Goal: Task Accomplishment & Management: Complete application form

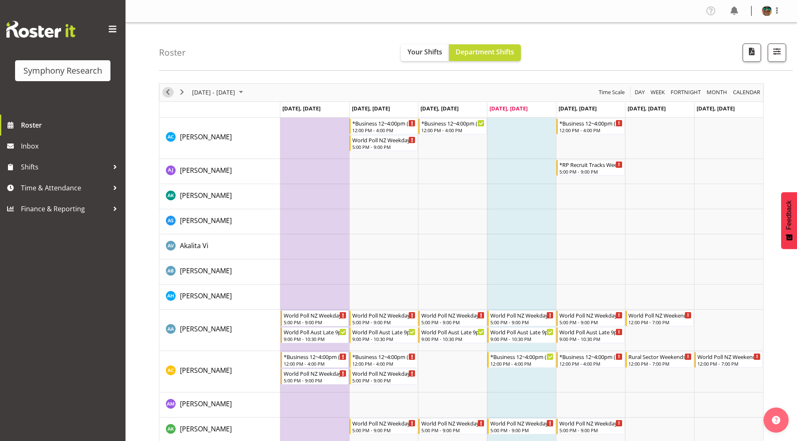
click at [169, 93] on span "Previous" at bounding box center [168, 92] width 10 height 10
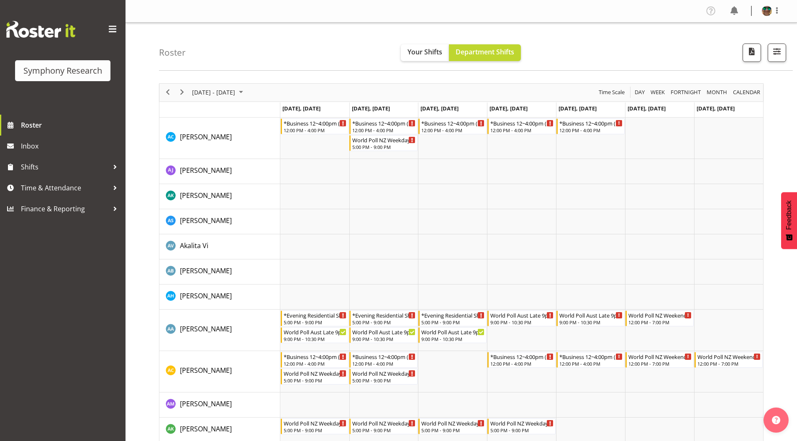
scroll to position [81, 0]
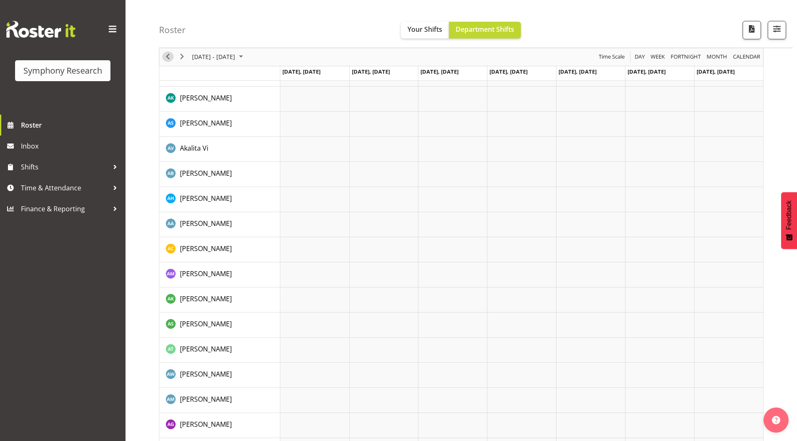
click at [169, 62] on span "Previous" at bounding box center [168, 57] width 10 height 10
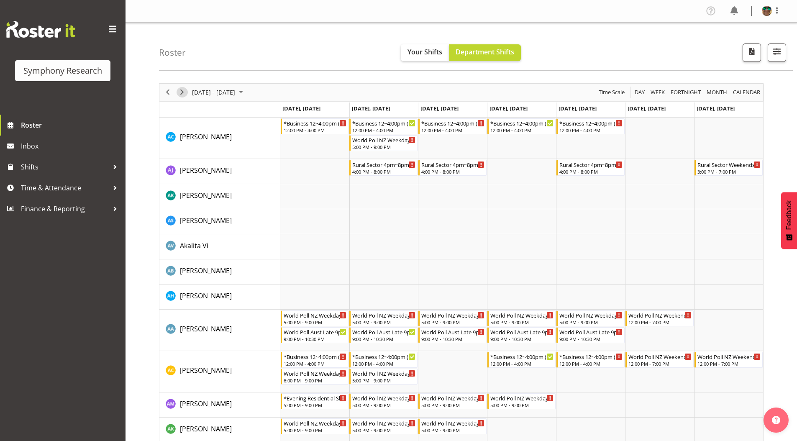
click at [183, 92] on span "Next" at bounding box center [182, 92] width 10 height 10
click at [0, 0] on div "Timeline Week of September 11, 2025" at bounding box center [0, 0] width 0 height 0
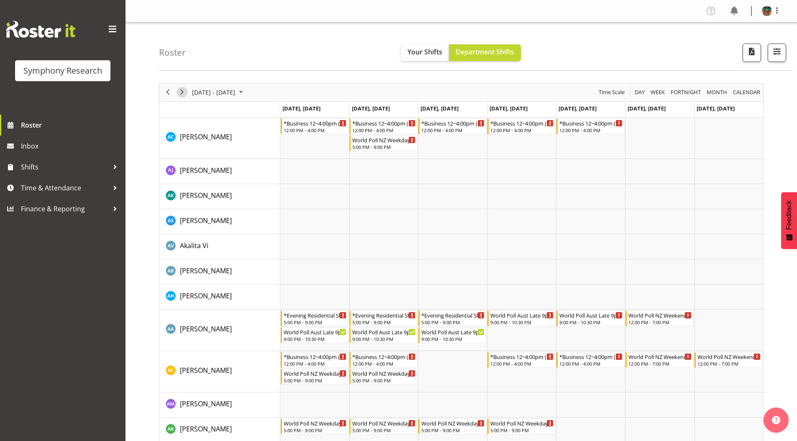
click at [181, 93] on span "Next" at bounding box center [182, 92] width 10 height 10
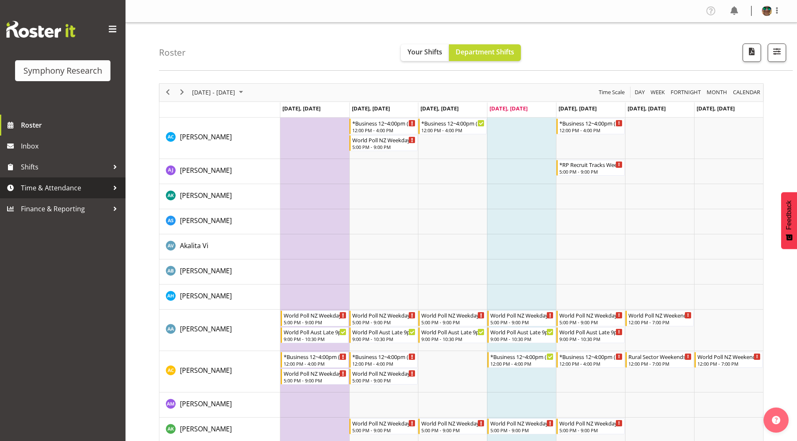
click at [49, 187] on span "Time & Attendance" at bounding box center [65, 187] width 88 height 13
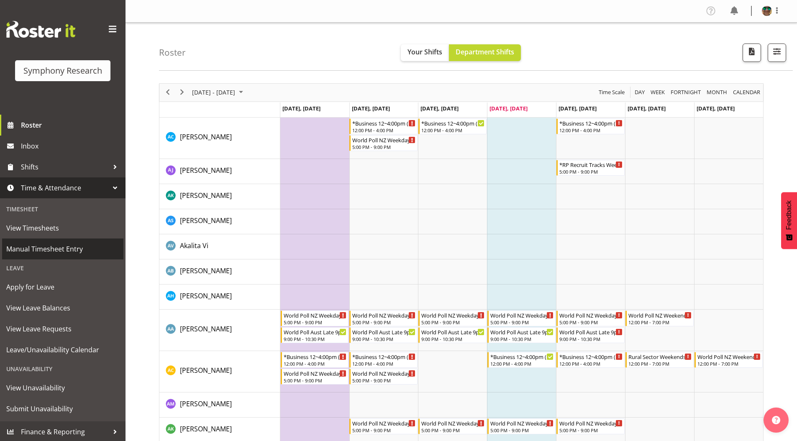
click at [34, 245] on span "Manual Timesheet Entry" at bounding box center [62, 249] width 113 height 13
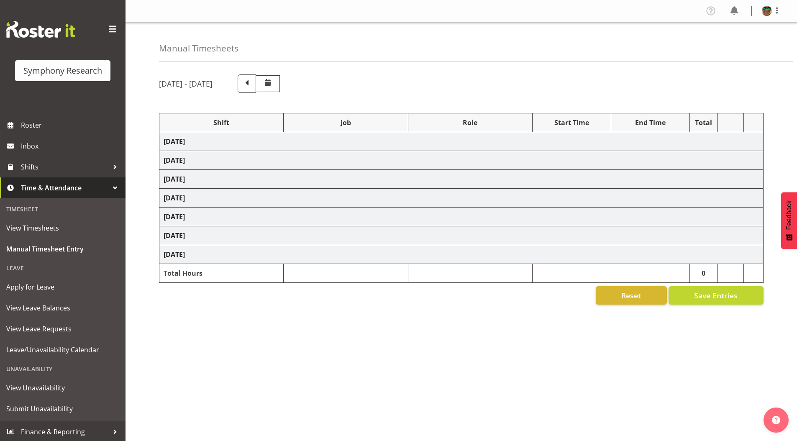
select select "4583"
select select "743"
select select "4583"
select select "10242"
select select "4583"
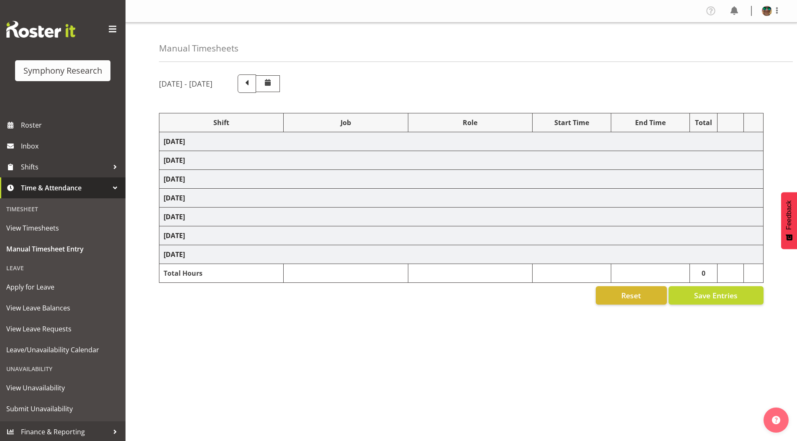
select select "10242"
select select "4583"
select select "9426"
select select "4583"
select select "10631"
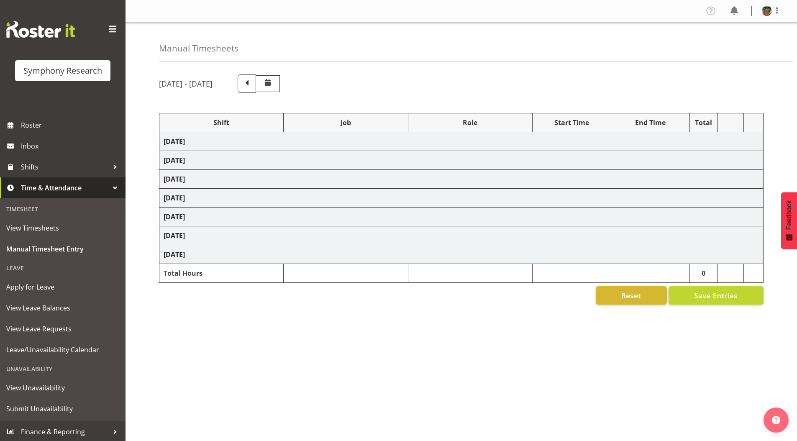
select select "4583"
select select "10633"
select select "4583"
select select "10587"
select select "4583"
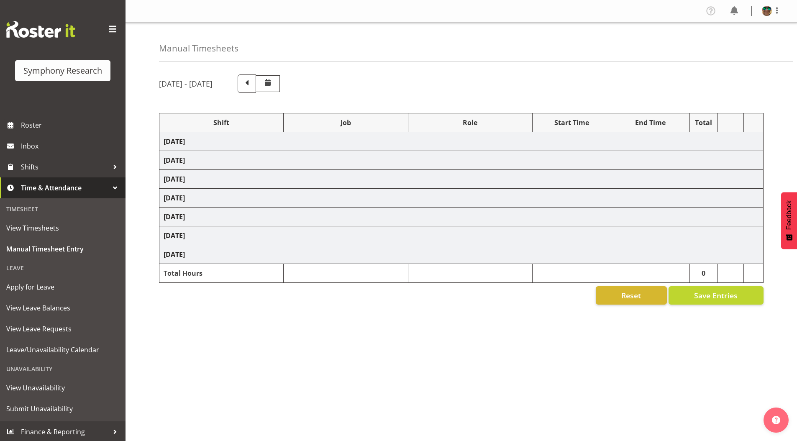
select select "10242"
select select "4583"
select select "9426"
select select "4583"
select select "10242"
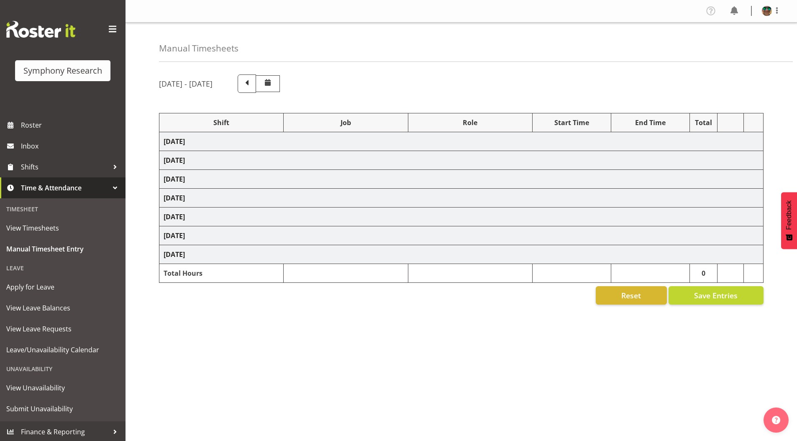
select select "4583"
select select "10633"
select select "4583"
select select "10631"
select select "4583"
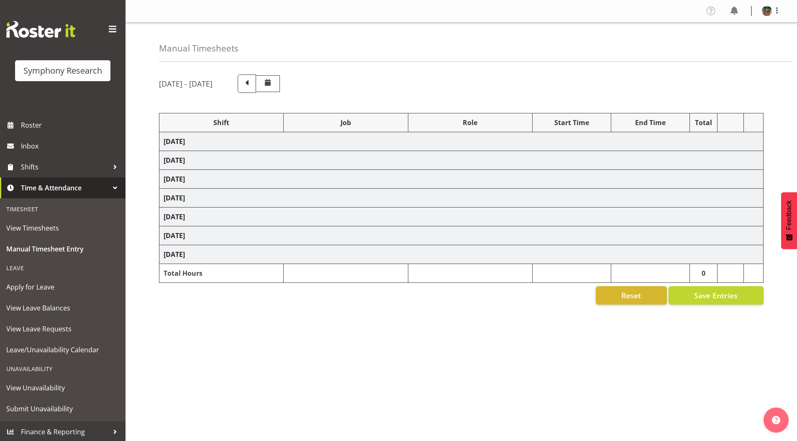
select select "10587"
select select "4583"
select select "10631"
select select "4583"
select select "10242"
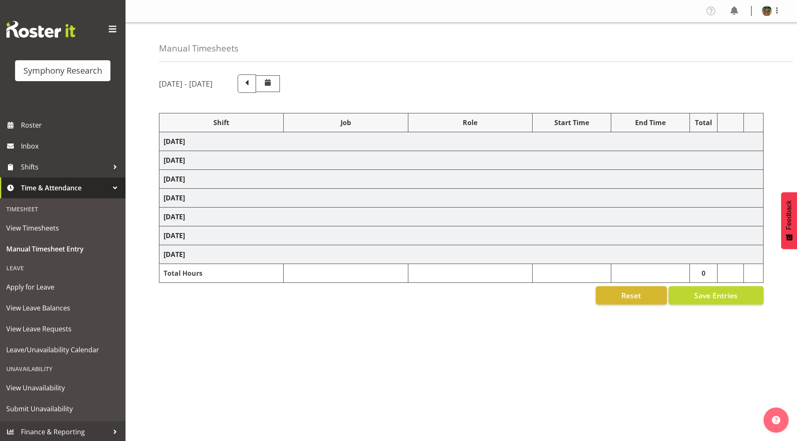
select select "4583"
select select "9426"
select select "4583"
select select "10242"
select select "4583"
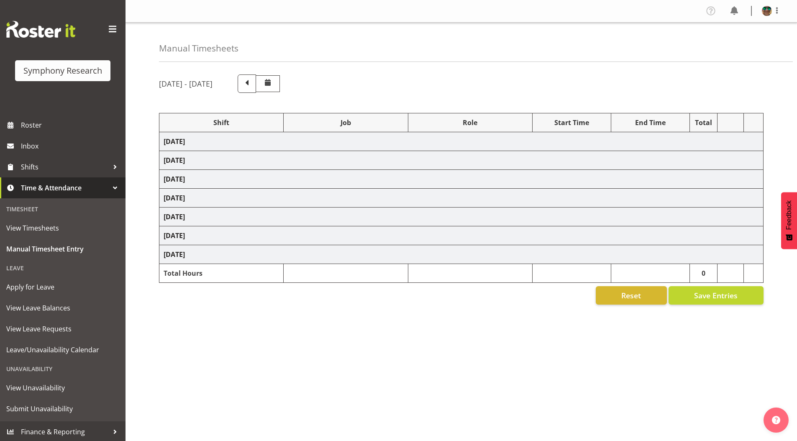
select select "10633"
select select "4583"
select select "10587"
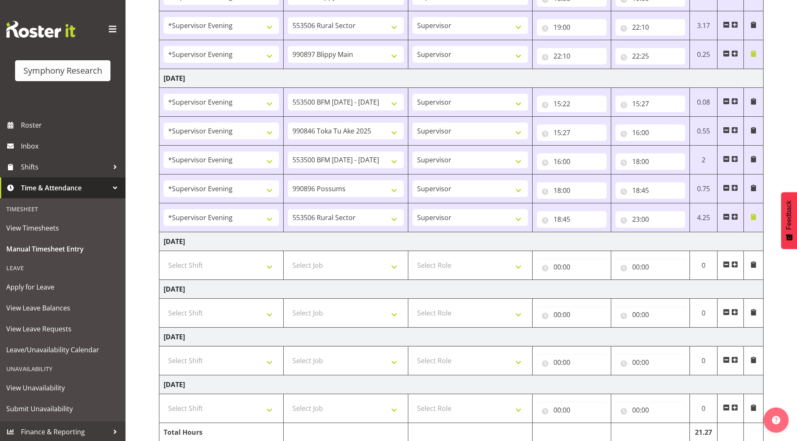
scroll to position [540, 0]
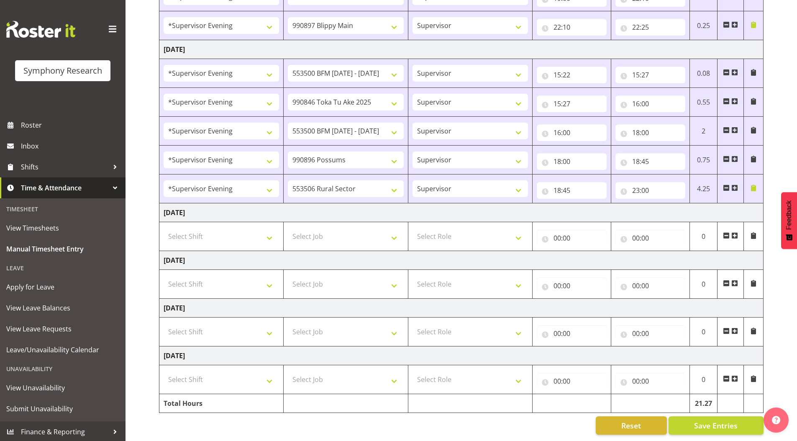
click at [736, 232] on span at bounding box center [734, 235] width 7 height 7
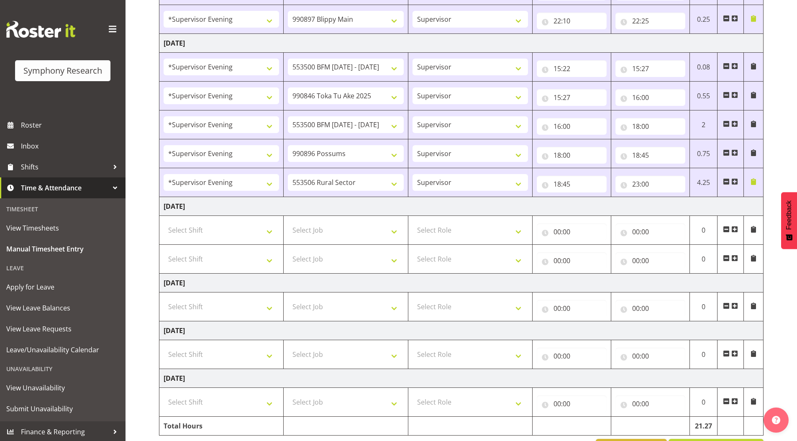
click at [733, 259] on span at bounding box center [734, 258] width 7 height 7
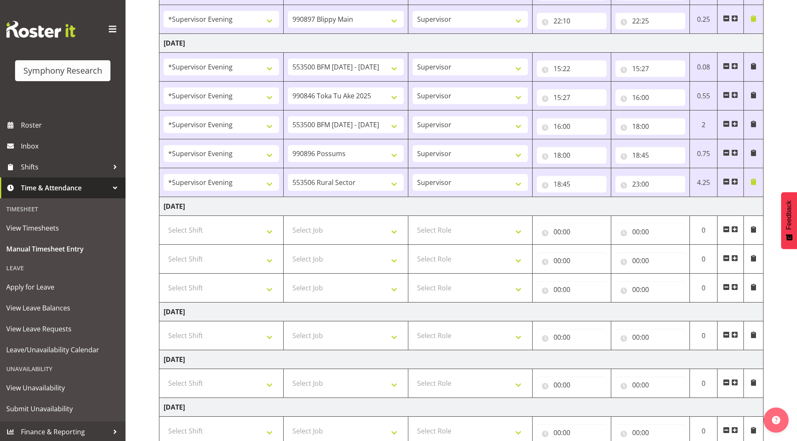
click at [734, 288] on span at bounding box center [734, 287] width 7 height 7
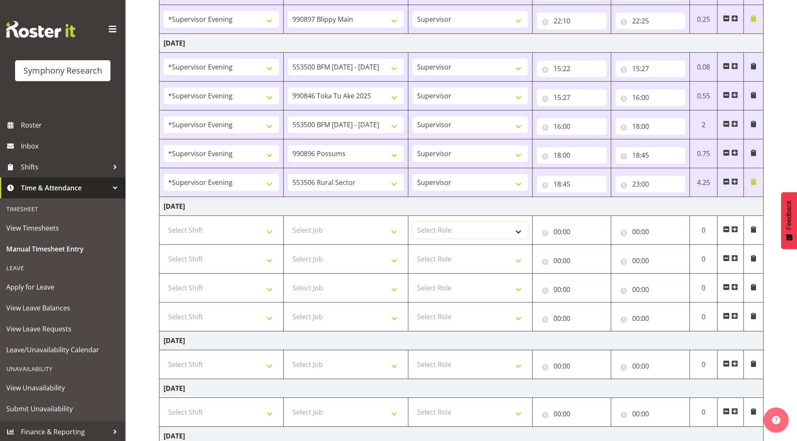
click at [434, 231] on select "Select Role Supervisor Briefing Interviewing" at bounding box center [469, 230] width 115 height 17
select select "45"
click at [412, 222] on select "Select Role Supervisor Briefing Interviewing" at bounding box center [469, 230] width 115 height 17
drag, startPoint x: 433, startPoint y: 255, endPoint x: 433, endPoint y: 265, distance: 9.6
click at [433, 255] on select "Select Role Supervisor Briefing Interviewing" at bounding box center [469, 258] width 115 height 17
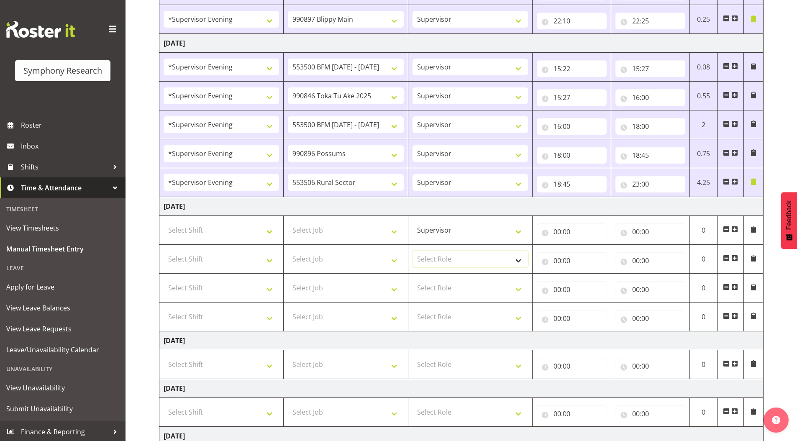
select select "45"
click at [412, 250] on select "Select Role Supervisor Briefing Interviewing" at bounding box center [469, 258] width 115 height 17
click at [434, 286] on select "Select Role Supervisor Briefing Interviewing" at bounding box center [469, 287] width 115 height 17
select select "45"
click at [412, 279] on select "Select Role Supervisor Briefing Interviewing" at bounding box center [469, 287] width 115 height 17
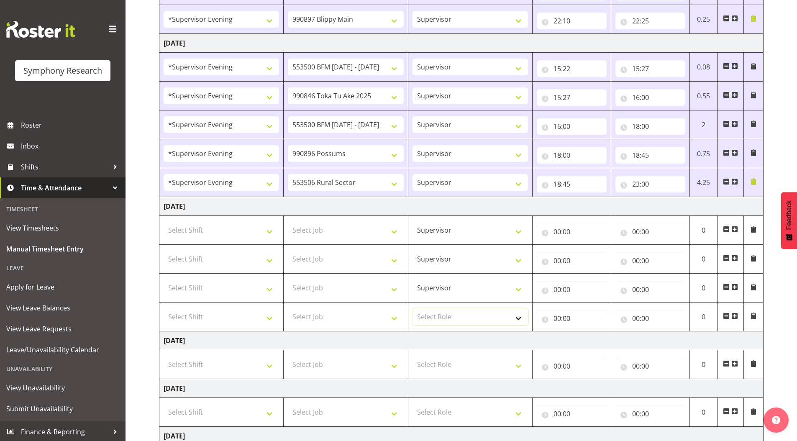
click at [431, 317] on select "Select Role Supervisor Briefing Interviewing" at bounding box center [469, 316] width 115 height 17
select select "45"
click at [412, 308] on select "Select Role Supervisor Briefing Interviewing" at bounding box center [469, 316] width 115 height 17
click at [202, 227] on select "Select Shift !!Weekend Residential (Roster IT Shift Label) *Business 9/10am ~ 4…" at bounding box center [220, 230] width 115 height 17
select select "4583"
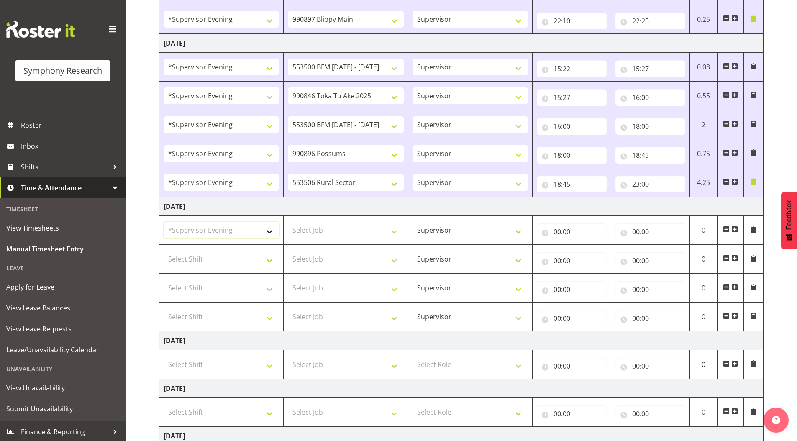
click at [163, 222] on select "Select Shift !!Weekend Residential (Roster IT Shift Label) *Business 9/10am ~ 4…" at bounding box center [220, 230] width 115 height 17
click at [212, 258] on select "Select Shift !!Weekend Residential (Roster IT Shift Label) *Business 9/10am ~ 4…" at bounding box center [220, 258] width 115 height 17
select select "4583"
click at [163, 250] on select "Select Shift !!Weekend Residential (Roster IT Shift Label) *Business 9/10am ~ 4…" at bounding box center [220, 258] width 115 height 17
click at [197, 284] on select "Select Shift !!Weekend Residential (Roster IT Shift Label) *Business 9/10am ~ 4…" at bounding box center [220, 287] width 115 height 17
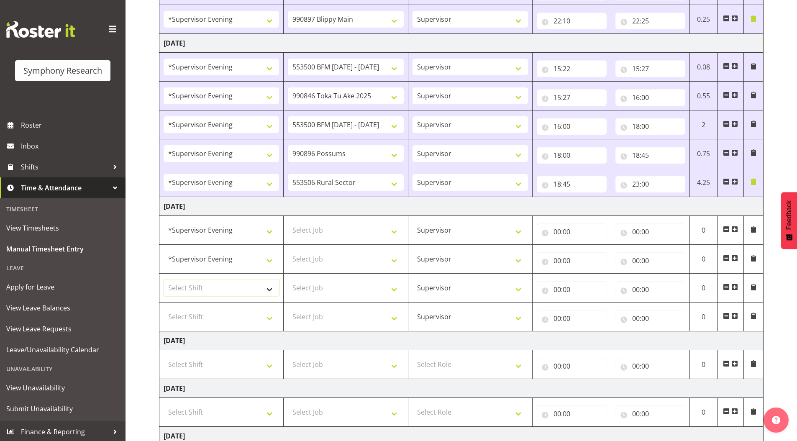
select select "4583"
click at [163, 279] on select "Select Shift !!Weekend Residential (Roster IT Shift Label) *Business 9/10am ~ 4…" at bounding box center [220, 287] width 115 height 17
click at [202, 313] on select "Select Shift !!Weekend Residential (Roster IT Shift Label) *Business 9/10am ~ 4…" at bounding box center [220, 316] width 115 height 17
select select "4583"
click at [163, 308] on select "Select Shift !!Weekend Residential (Roster IT Shift Label) *Business 9/10am ~ 4…" at bounding box center [220, 316] width 115 height 17
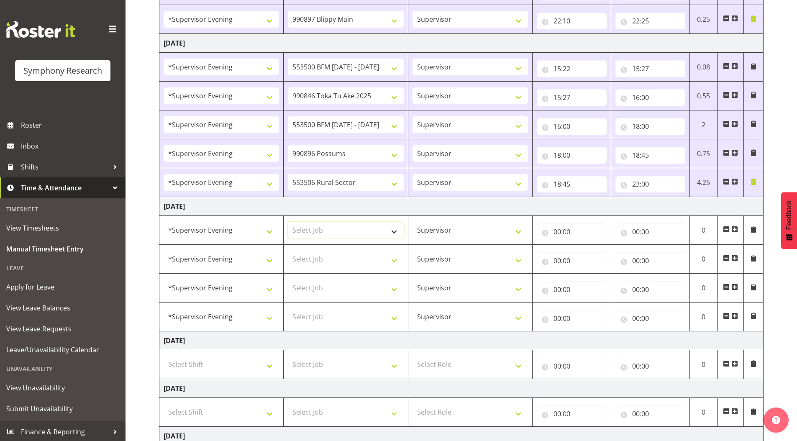
click at [337, 230] on select "Select Job 550060 IF Admin 553492 World Poll Aus Wave 2 Main 2025 553493 World …" at bounding box center [345, 230] width 115 height 17
select select "743"
click at [288, 222] on select "Select Job 550060 IF Admin 553492 World Poll Aus Wave 2 Main 2025 553493 World …" at bounding box center [345, 230] width 115 height 17
drag, startPoint x: 322, startPoint y: 261, endPoint x: 322, endPoint y: 250, distance: 10.9
click at [322, 261] on select "Select Job 550060 IF Admin 553492 World Poll Aus Wave 2 Main 2025 553493 World …" at bounding box center [345, 258] width 115 height 17
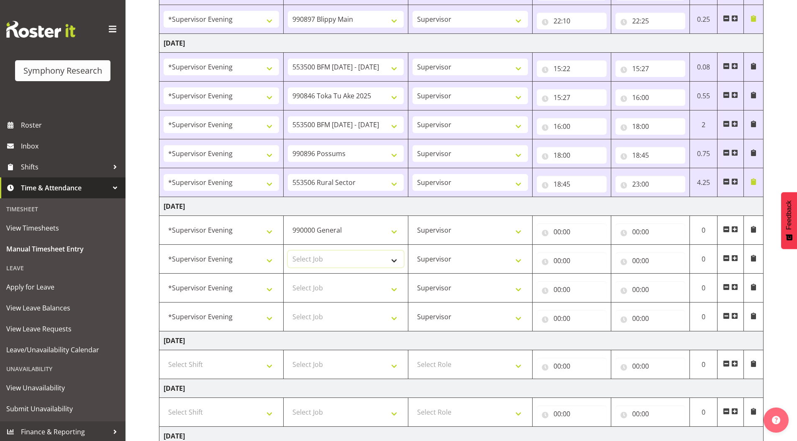
select select "10242"
click at [288, 250] on select "Select Job 550060 IF Admin 553492 World Poll Aus Wave 2 Main 2025 553493 World …" at bounding box center [345, 258] width 115 height 17
click at [326, 289] on select "Select Job 550060 IF Admin 553492 World Poll Aus Wave 2 Main 2025 553493 World …" at bounding box center [345, 287] width 115 height 17
select select "10242"
click at [288, 279] on select "Select Job 550060 IF Admin 553492 World Poll Aus Wave 2 Main 2025 553493 World …" at bounding box center [345, 287] width 115 height 17
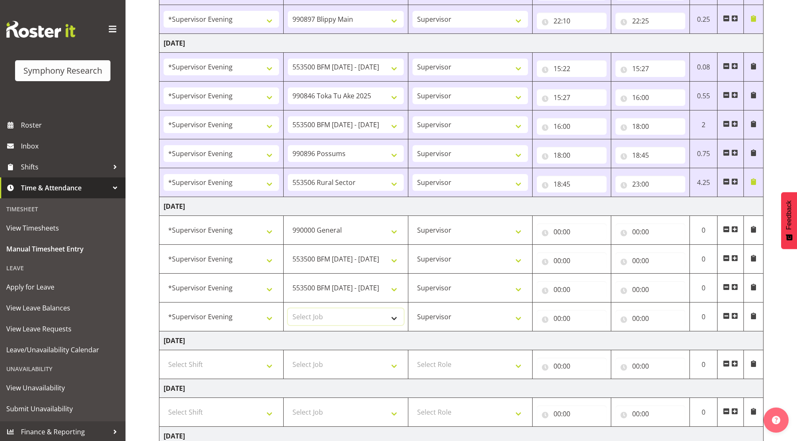
drag, startPoint x: 321, startPoint y: 313, endPoint x: 319, endPoint y: 319, distance: 6.1
click at [321, 313] on select "Select Job 550060 IF Admin 553492 World Poll Aus Wave 2 Main 2025 553493 World …" at bounding box center [345, 316] width 115 height 17
select select "9426"
click at [288, 308] on select "Select Job 550060 IF Admin 553492 World Poll Aus Wave 2 Main 2025 553493 World …" at bounding box center [345, 316] width 115 height 17
click at [733, 315] on span at bounding box center [734, 315] width 7 height 7
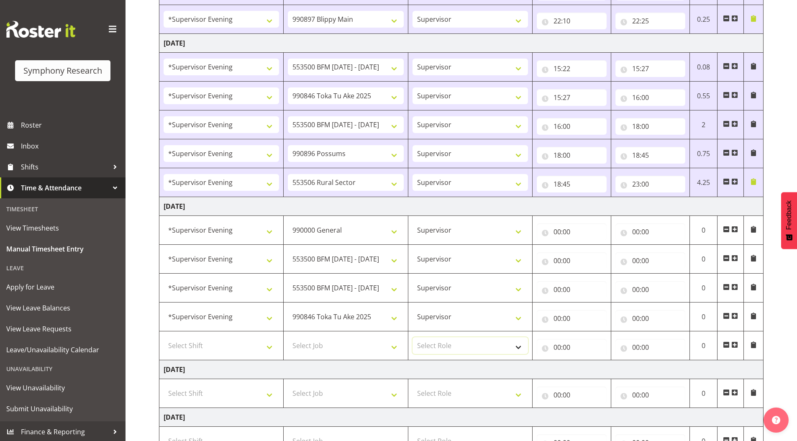
click at [445, 348] on select "Select Role Supervisor Briefing Interviewing" at bounding box center [469, 345] width 115 height 17
select select "45"
click at [412, 337] on select "Select Role Supervisor Briefing Interviewing" at bounding box center [469, 345] width 115 height 17
click at [320, 340] on select "Select Job 550060 IF Admin 553492 World Poll Aus Wave 2 Main 2025 553493 World …" at bounding box center [345, 345] width 115 height 17
select select "10633"
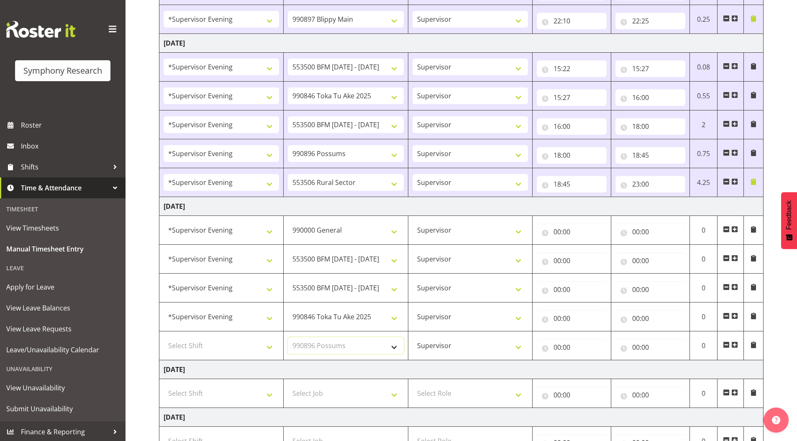
click at [288, 337] on select "Select Job 550060 IF Admin 553492 World Poll Aus Wave 2 Main 2025 553493 World …" at bounding box center [345, 345] width 115 height 17
click at [736, 344] on span at bounding box center [734, 344] width 7 height 7
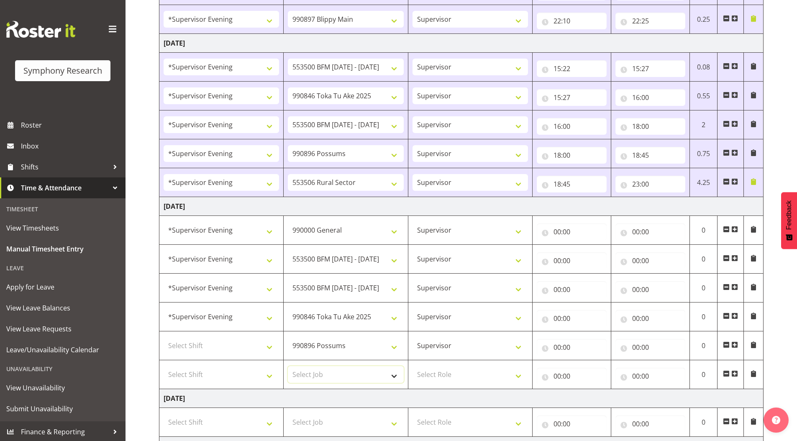
drag, startPoint x: 313, startPoint y: 375, endPoint x: 315, endPoint y: 366, distance: 8.9
click at [313, 375] on select "Select Job 550060 IF Admin 553492 World Poll Aus Wave 2 Main 2025 553493 World …" at bounding box center [345, 374] width 115 height 17
select select "10575"
click at [288, 366] on select "Select Job 550060 IF Admin 553492 World Poll Aus Wave 2 Main 2025 553493 World …" at bounding box center [345, 374] width 115 height 17
click at [735, 374] on span at bounding box center [734, 373] width 7 height 7
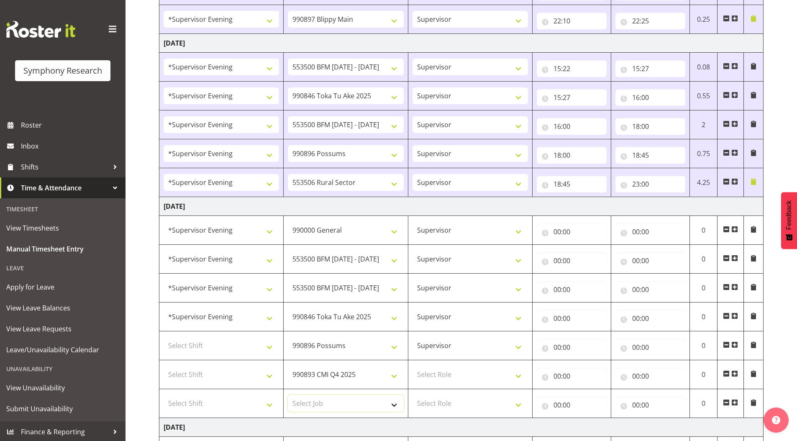
drag, startPoint x: 336, startPoint y: 399, endPoint x: 336, endPoint y: 395, distance: 4.2
click at [336, 399] on select "Select Job 550060 IF Admin 553492 World Poll Aus Wave 2 Main 2025 553493 World …" at bounding box center [345, 403] width 115 height 17
select select "10587"
click at [288, 395] on select "Select Job 550060 IF Admin 553492 World Poll Aus Wave 2 Main 2025 553493 World …" at bounding box center [345, 403] width 115 height 17
click at [447, 377] on select "Select Role Supervisor Briefing Interviewing" at bounding box center [469, 374] width 115 height 17
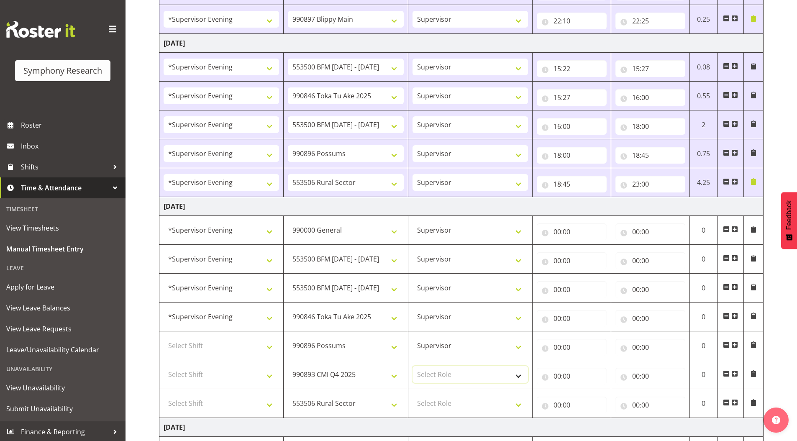
select select "45"
click at [412, 366] on select "Select Role Supervisor Briefing Interviewing" at bounding box center [469, 374] width 115 height 17
click at [429, 405] on select "Select Role Supervisor Briefing Interviewing" at bounding box center [469, 403] width 115 height 17
select select "45"
click at [412, 395] on select "Select Role Supervisor Briefing Interviewing" at bounding box center [469, 403] width 115 height 17
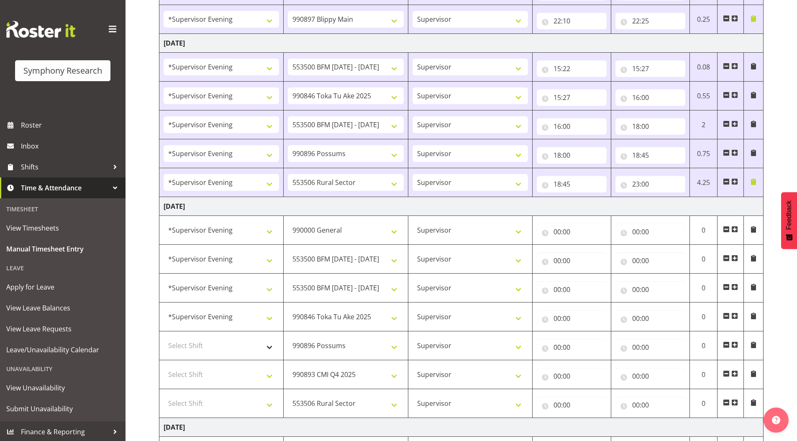
drag, startPoint x: 192, startPoint y: 335, endPoint x: 194, endPoint y: 341, distance: 6.5
click at [193, 339] on td "Select Shift !!Weekend Residential (Roster IT Shift Label) *Business 9/10am ~ 4…" at bounding box center [221, 345] width 124 height 29
click at [194, 341] on select "Select Shift !!Weekend Residential (Roster IT Shift Label) *Business 9/10am ~ 4…" at bounding box center [220, 345] width 115 height 17
select select "4583"
click at [163, 337] on select "Select Shift !!Weekend Residential (Roster IT Shift Label) *Business 9/10am ~ 4…" at bounding box center [220, 345] width 115 height 17
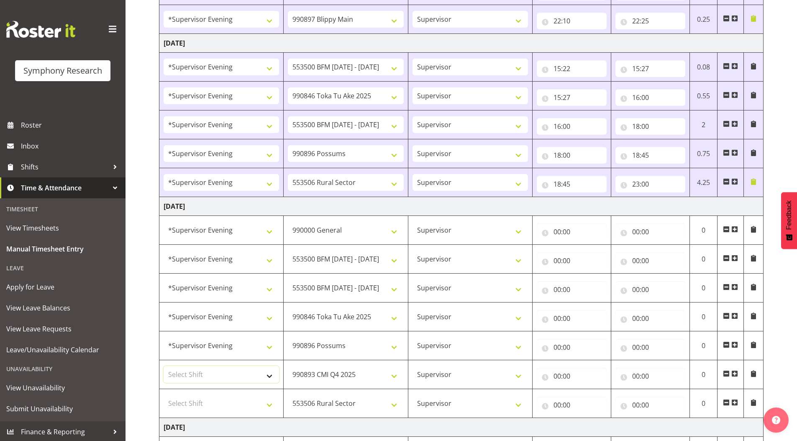
click at [202, 367] on select "Select Shift !!Weekend Residential (Roster IT Shift Label) *Business 9/10am ~ 4…" at bounding box center [220, 374] width 115 height 17
select select "4583"
click at [163, 366] on select "Select Shift !!Weekend Residential (Roster IT Shift Label) *Business 9/10am ~ 4…" at bounding box center [220, 374] width 115 height 17
drag, startPoint x: 190, startPoint y: 405, endPoint x: 192, endPoint y: 395, distance: 10.2
click at [190, 405] on select "Select Shift !!Weekend Residential (Roster IT Shift Label) *Business 9/10am ~ 4…" at bounding box center [220, 403] width 115 height 17
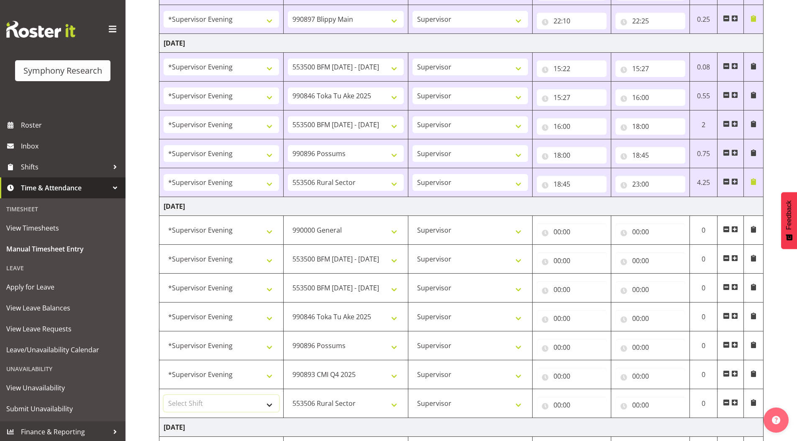
select select "4583"
click at [163, 395] on select "Select Shift !!Weekend Residential (Roster IT Shift Label) *Business 9/10am ~ 4…" at bounding box center [220, 403] width 115 height 17
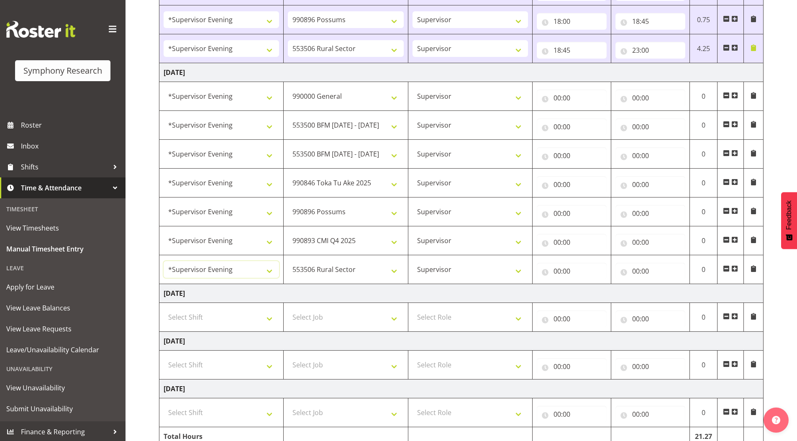
scroll to position [707, 0]
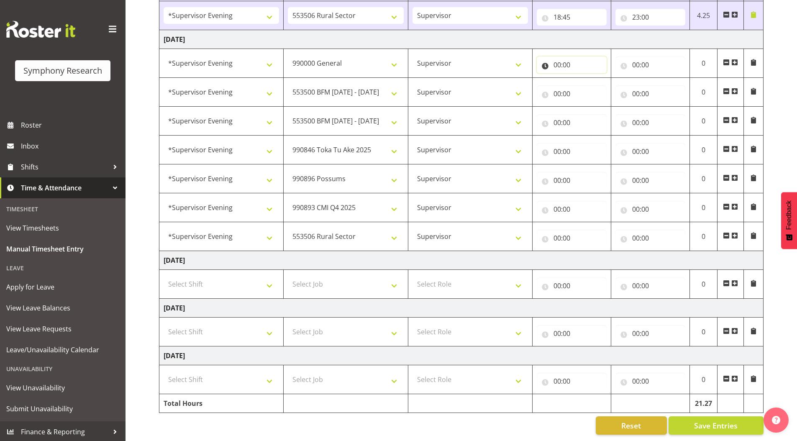
click at [557, 66] on input "00:00" at bounding box center [571, 64] width 70 height 17
click at [594, 87] on select "00 01 02 03 04 05 06 07 08 09 10 11 12 13 14 15 16 17 18 19 20 21 22 23" at bounding box center [593, 86] width 19 height 17
select select "15"
click at [584, 78] on select "00 01 02 03 04 05 06 07 08 09 10 11 12 13 14 15 16 17 18 19 20 21 22 23" at bounding box center [593, 86] width 19 height 17
type input "15:00"
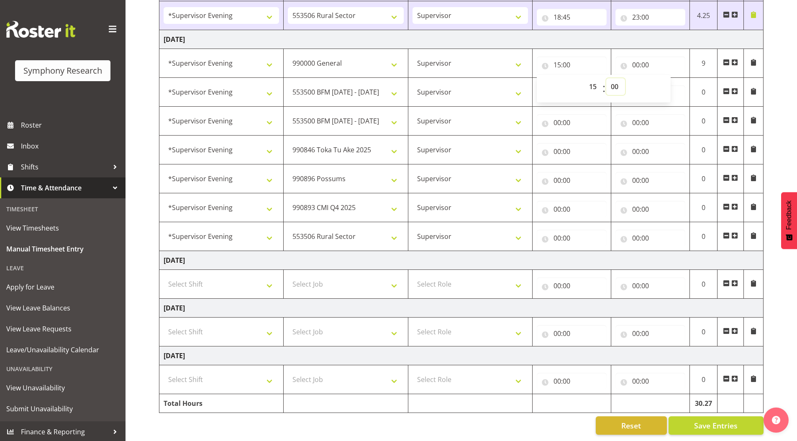
drag, startPoint x: 616, startPoint y: 84, endPoint x: 590, endPoint y: 179, distance: 98.5
click at [616, 84] on select "00 01 02 03 04 05 06 07 08 09 10 11 12 13 14 15 16 17 18 19 20 21 22 23 24 25 2…" at bounding box center [615, 86] width 19 height 17
select select "20"
click at [606, 78] on select "00 01 02 03 04 05 06 07 08 09 10 11 12 13 14 15 16 17 18 19 20 21 22 23 24 25 2…" at bounding box center [615, 86] width 19 height 17
type input "15:20"
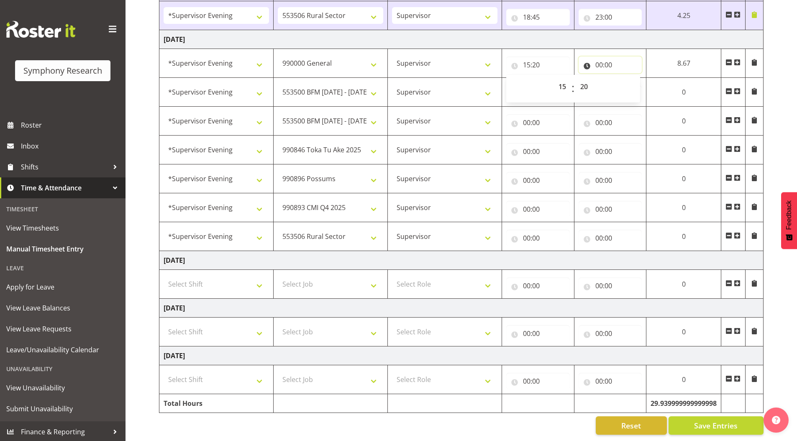
click at [596, 64] on input "00:00" at bounding box center [610, 64] width 64 height 17
drag, startPoint x: 632, startPoint y: 84, endPoint x: 634, endPoint y: 91, distance: 6.9
click at [632, 84] on select "00 01 02 03 04 05 06 07 08 09 10 11 12 13 14 15 16 17 18 19 20 21 22 23" at bounding box center [635, 86] width 19 height 17
select select "15"
click at [645, 78] on select "00 01 02 03 04 05 06 07 08 09 10 11 12 13 14 15 16 17 18 19 20 21 22 23" at bounding box center [635, 86] width 19 height 17
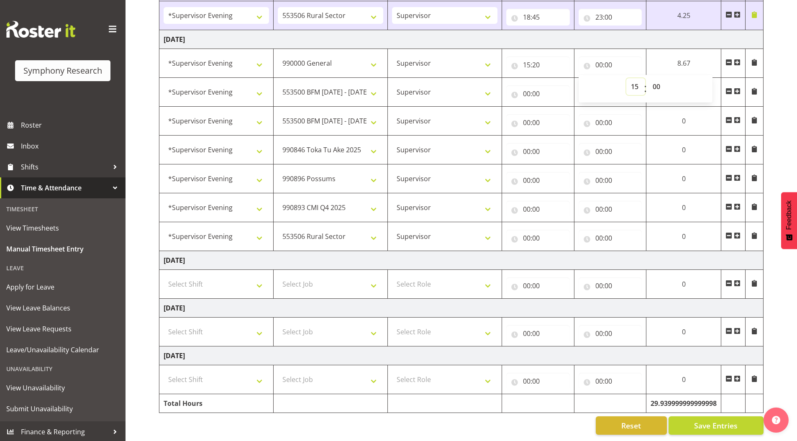
type input "15:00"
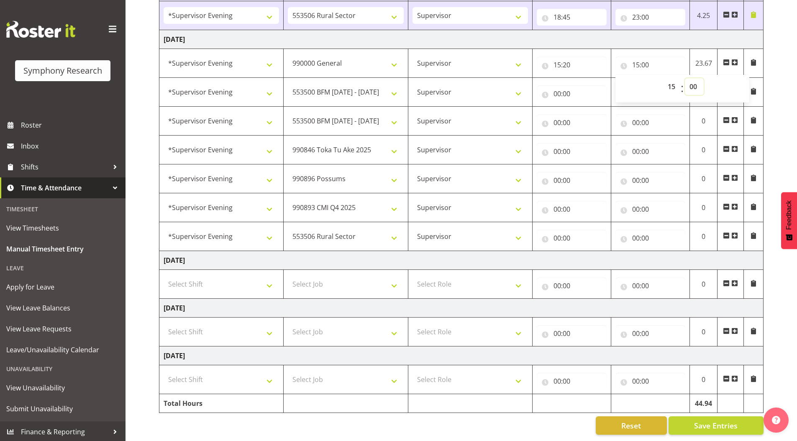
click at [695, 85] on select "00 01 02 03 04 05 06 07 08 09 10 11 12 13 14 15 16 17 18 19 20 21 22 23 24 25 2…" at bounding box center [693, 86] width 19 height 17
select select "38"
click at [684, 78] on select "00 01 02 03 04 05 06 07 08 09 10 11 12 13 14 15 16 17 18 19 20 21 22 23 24 25 2…" at bounding box center [693, 86] width 19 height 17
type input "15:38"
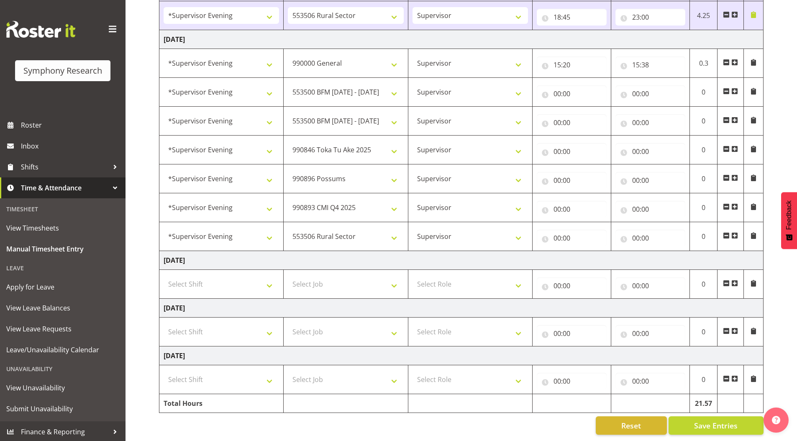
scroll to position [713, 0]
click at [554, 89] on input "00:00" at bounding box center [571, 93] width 70 height 17
click at [591, 109] on select "00 01 02 03 04 05 06 07 08 09 10 11 12 13 14 15 16 17 18 19 20 21 22 23" at bounding box center [593, 115] width 19 height 17
select select "15"
click at [584, 107] on select "00 01 02 03 04 05 06 07 08 09 10 11 12 13 14 15 16 17 18 19 20 21 22 23" at bounding box center [593, 115] width 19 height 17
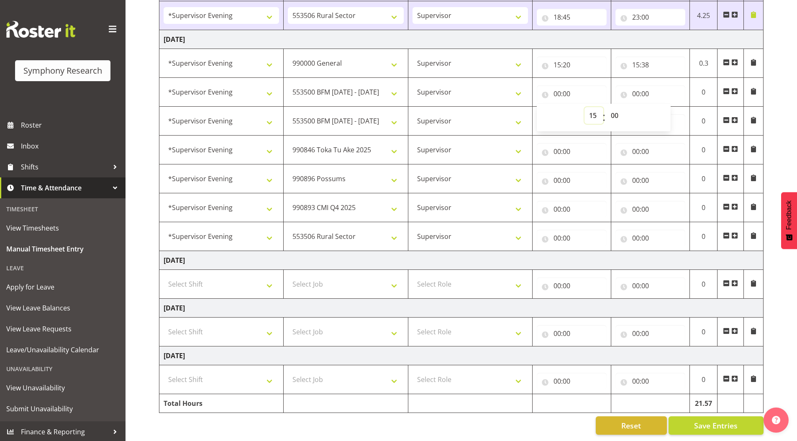
type input "15:00"
drag, startPoint x: 616, startPoint y: 109, endPoint x: 618, endPoint y: 117, distance: 7.6
click at [616, 109] on select "00 01 02 03 04 05 06 07 08 09 10 11 12 13 14 15 16 17 18 19 20 21 22 23 24 25 2…" at bounding box center [615, 115] width 19 height 17
select select "38"
click at [606, 107] on select "00 01 02 03 04 05 06 07 08 09 10 11 12 13 14 15 16 17 18 19 20 21 22 23 24 25 2…" at bounding box center [615, 115] width 19 height 17
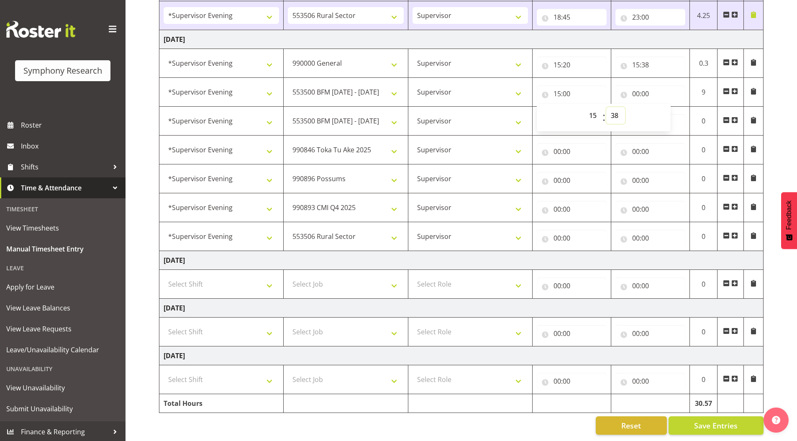
type input "15:38"
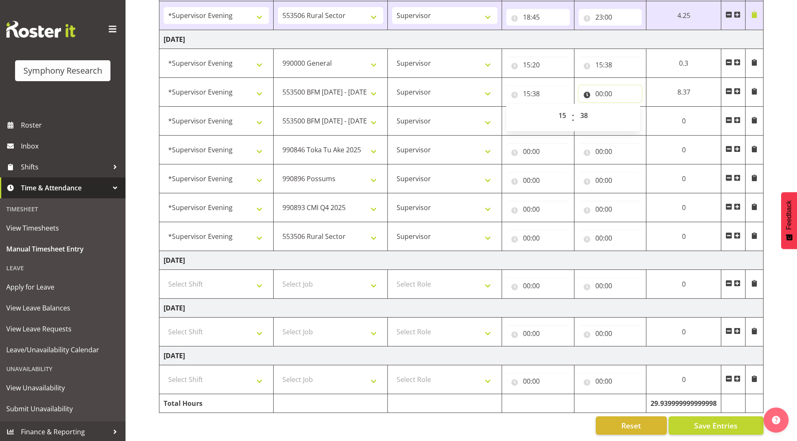
click at [597, 88] on input "00:00" at bounding box center [610, 93] width 64 height 17
click at [631, 111] on select "00 01 02 03 04 05 06 07 08 09 10 11 12 13 14 15 16 17 18 19 20 21 22 23" at bounding box center [635, 115] width 19 height 17
select select "15"
click at [645, 107] on select "00 01 02 03 04 05 06 07 08 09 10 11 12 13 14 15 16 17 18 19 20 21 22 23" at bounding box center [635, 115] width 19 height 17
type input "15:00"
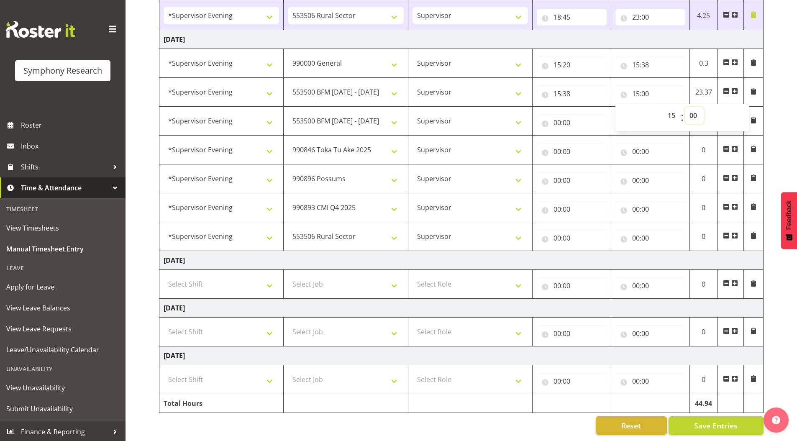
drag, startPoint x: 695, startPoint y: 110, endPoint x: 714, endPoint y: 204, distance: 95.3
click at [695, 110] on select "00 01 02 03 04 05 06 07 08 09 10 11 12 13 14 15 16 17 18 19 20 21 22 23 24 25 2…" at bounding box center [693, 115] width 19 height 17
select select "43"
click at [684, 107] on select "00 01 02 03 04 05 06 07 08 09 10 11 12 13 14 15 16 17 18 19 20 21 22 23 24 25 2…" at bounding box center [693, 115] width 19 height 17
type input "15:43"
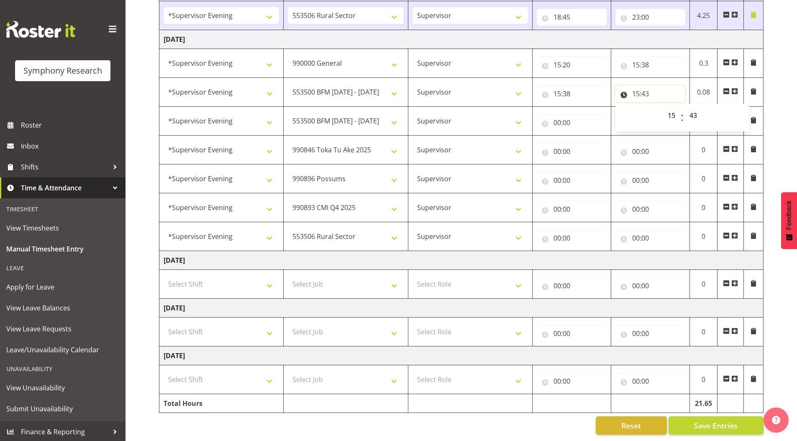
click at [637, 89] on input "15:43" at bounding box center [650, 93] width 70 height 17
click at [636, 87] on input "15:43" at bounding box center [650, 93] width 70 height 17
drag, startPoint x: 669, startPoint y: 110, endPoint x: 703, endPoint y: 235, distance: 129.5
click at [669, 109] on select "00 01 02 03 04 05 06 07 08 09 10 11 12 13 14 15 16 17 18 19 20 21 22 23" at bounding box center [672, 115] width 19 height 17
select select "16"
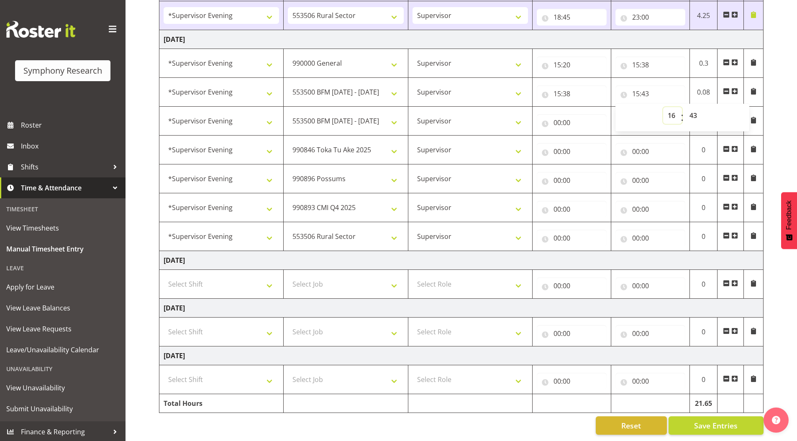
click at [663, 107] on select "00 01 02 03 04 05 06 07 08 09 10 11 12 13 14 15 16 17 18 19 20 21 22 23" at bounding box center [672, 115] width 19 height 17
type input "16:43"
click at [695, 110] on select "00 01 02 03 04 05 06 07 08 09 10 11 12 13 14 15 16 17 18 19 20 21 22 23 24 25 2…" at bounding box center [693, 115] width 19 height 17
select select "0"
click at [684, 107] on select "00 01 02 03 04 05 06 07 08 09 10 11 12 13 14 15 16 17 18 19 20 21 22 23 24 25 2…" at bounding box center [693, 115] width 19 height 17
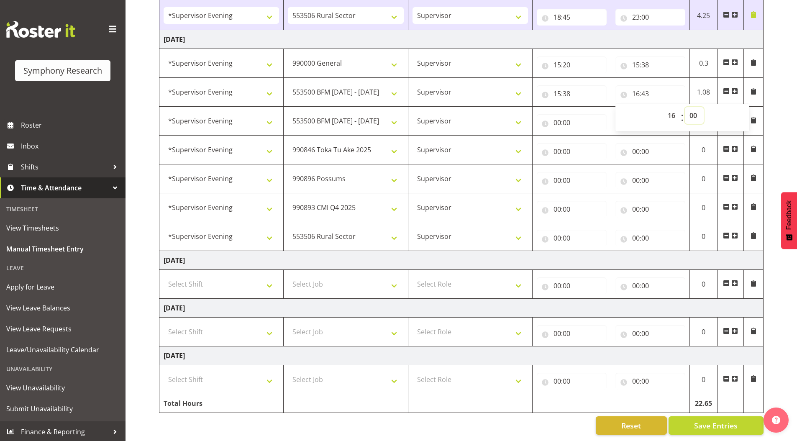
type input "16:00"
click at [635, 88] on input "16:00" at bounding box center [650, 93] width 70 height 17
click at [635, 85] on input "16:00" at bounding box center [650, 93] width 70 height 17
click at [672, 109] on select "00 01 02 03 04 05 06 07 08 09 10 11 12 13 14 15 16 17 18 19 20 21 22 23" at bounding box center [672, 115] width 19 height 17
select select "17"
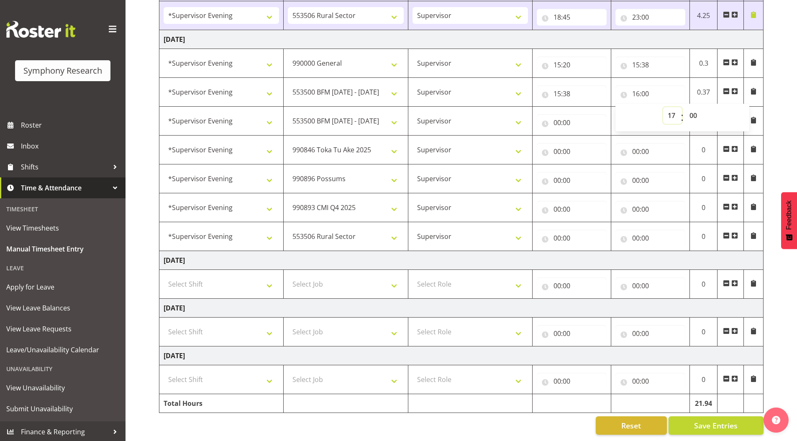
click at [663, 107] on select "00 01 02 03 04 05 06 07 08 09 10 11 12 13 14 15 16 17 18 19 20 21 22 23" at bounding box center [672, 115] width 19 height 17
type input "17:00"
click at [725, 117] on span at bounding box center [726, 120] width 7 height 7
select select "9426"
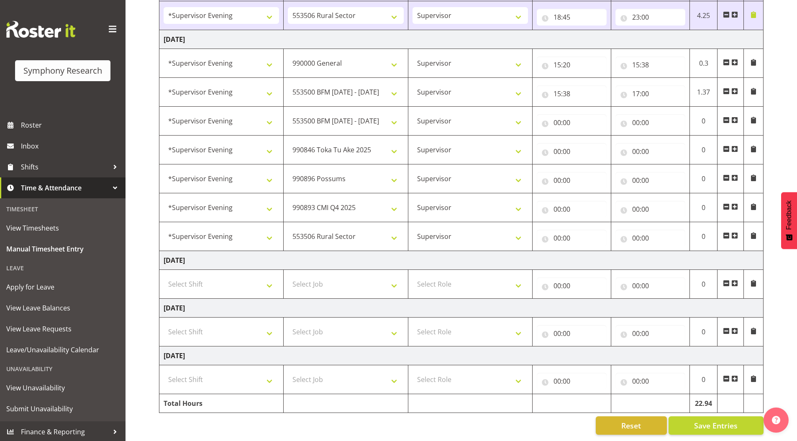
select select "10633"
select select "10575"
select select "10587"
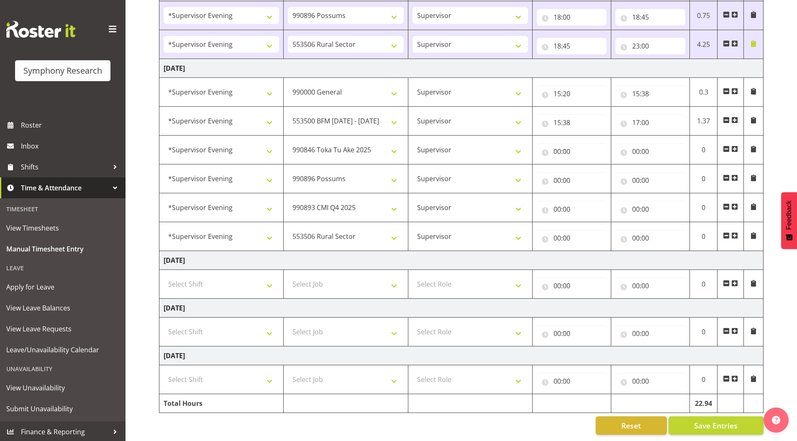
scroll to position [684, 0]
click at [556, 147] on input "00:00" at bounding box center [571, 151] width 70 height 17
click at [591, 170] on select "00 01 02 03 04 05 06 07 08 09 10 11 12 13 14 15 16 17 18 19 20 21 22 23" at bounding box center [593, 173] width 19 height 17
select select "17"
click at [584, 165] on select "00 01 02 03 04 05 06 07 08 09 10 11 12 13 14 15 16 17 18 19 20 21 22 23" at bounding box center [593, 173] width 19 height 17
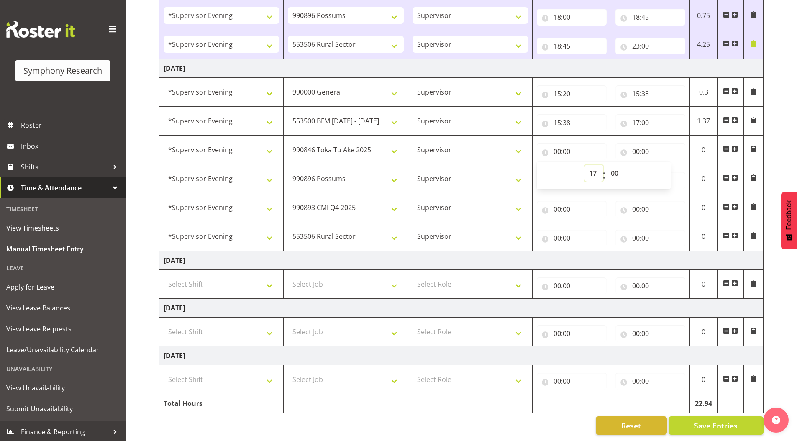
type input "17:00"
click at [634, 144] on input "00:00" at bounding box center [650, 151] width 70 height 17
click at [673, 170] on select "00 01 02 03 04 05 06 07 08 09 10 11 12 13 14 15 16 17 18 19 20 21 22 23" at bounding box center [672, 173] width 19 height 17
select select "17"
click at [663, 165] on select "00 01 02 03 04 05 06 07 08 09 10 11 12 13 14 15 16 17 18 19 20 21 22 23" at bounding box center [672, 173] width 19 height 17
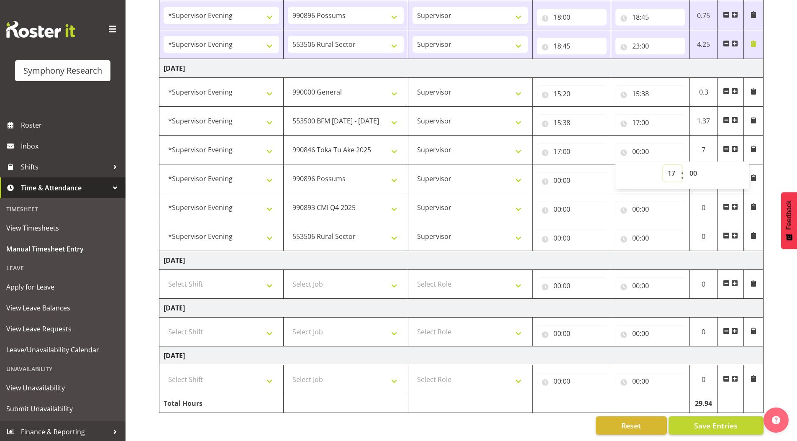
type input "17:00"
drag, startPoint x: 695, startPoint y: 166, endPoint x: 696, endPoint y: 175, distance: 8.4
click at [695, 166] on select "00 01 02 03 04 05 06 07 08 09 10 11 12 13 14 15 16 17 18 19 20 21 22 23 24 25 2…" at bounding box center [693, 173] width 19 height 17
select select "30"
click at [684, 165] on select "00 01 02 03 04 05 06 07 08 09 10 11 12 13 14 15 16 17 18 19 20 21 22 23 24 25 2…" at bounding box center [693, 173] width 19 height 17
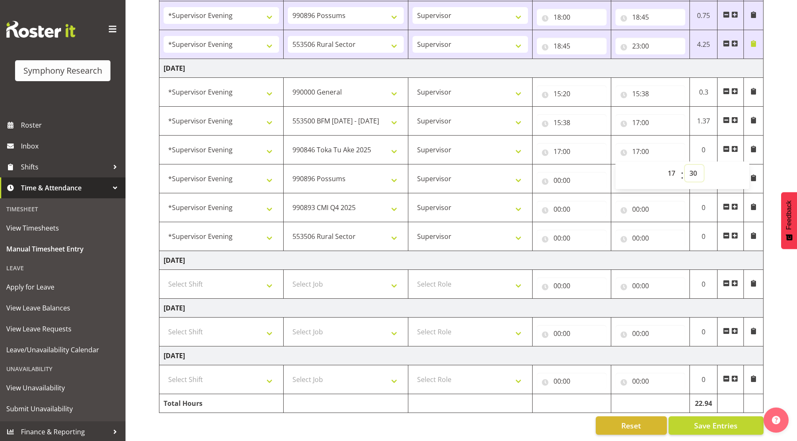
type input "17:30"
drag, startPoint x: 554, startPoint y: 175, endPoint x: 577, endPoint y: 196, distance: 31.1
click at [554, 174] on input "00:00" at bounding box center [571, 180] width 70 height 17
click at [591, 194] on select "00 01 02 03 04 05 06 07 08 09 10 11 12 13 14 15 16 17 18 19 20 21 22 23" at bounding box center [593, 202] width 19 height 17
select select "17"
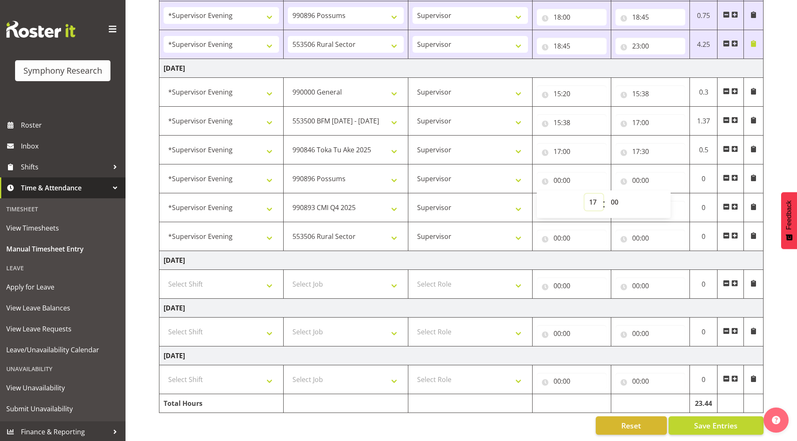
click at [584, 194] on select "00 01 02 03 04 05 06 07 08 09 10 11 12 13 14 15 16 17 18 19 20 21 22 23" at bounding box center [593, 202] width 19 height 17
type input "17:00"
drag, startPoint x: 616, startPoint y: 196, endPoint x: 617, endPoint y: 201, distance: 4.8
click at [616, 196] on select "00 01 02 03 04 05 06 07 08 09 10 11 12 13 14 15 16 17 18 19 20 21 22 23 24 25 2…" at bounding box center [615, 202] width 19 height 17
select select "30"
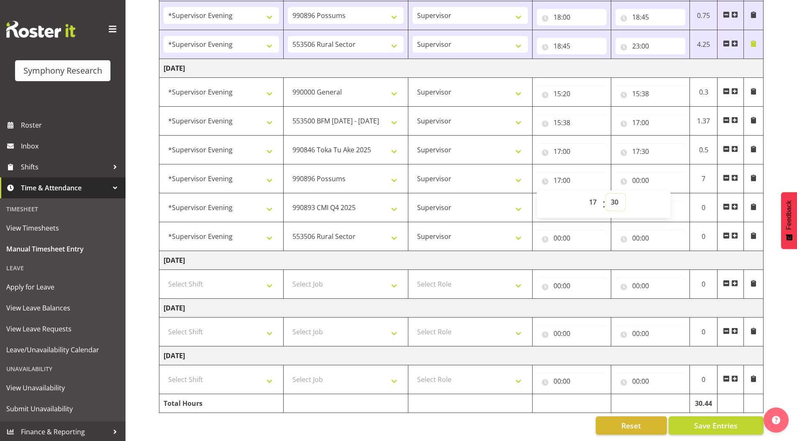
click at [606, 194] on select "00 01 02 03 04 05 06 07 08 09 10 11 12 13 14 15 16 17 18 19 20 21 22 23 24 25 2…" at bounding box center [615, 202] width 19 height 17
type input "17:30"
click at [635, 177] on input "00:00" at bounding box center [650, 180] width 70 height 17
click at [667, 194] on select "00 01 02 03 04 05 06 07 08 09 10 11 12 13 14 15 16 17 18 19 20 21 22 23" at bounding box center [672, 202] width 19 height 17
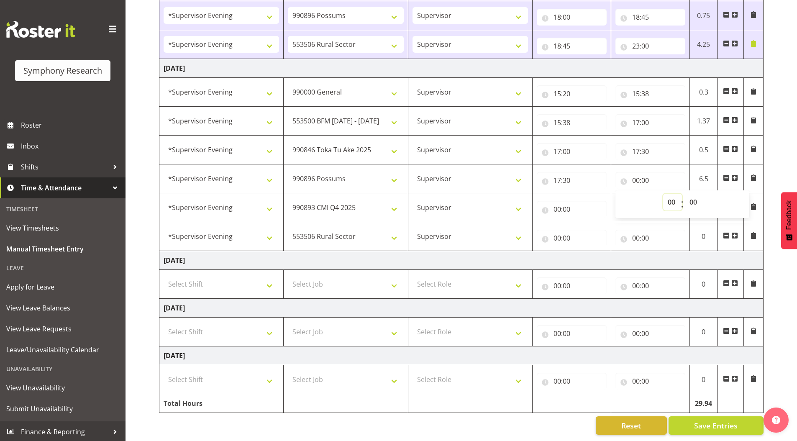
select select "18"
click at [663, 194] on select "00 01 02 03 04 05 06 07 08 09 10 11 12 13 14 15 16 17 18 19 20 21 22 23" at bounding box center [672, 202] width 19 height 17
type input "18:00"
drag, startPoint x: 693, startPoint y: 196, endPoint x: 694, endPoint y: 201, distance: 5.5
click at [693, 196] on select "00 01 02 03 04 05 06 07 08 09 10 11 12 13 14 15 16 17 18 19 20 21 22 23 24 25 2…" at bounding box center [693, 202] width 19 height 17
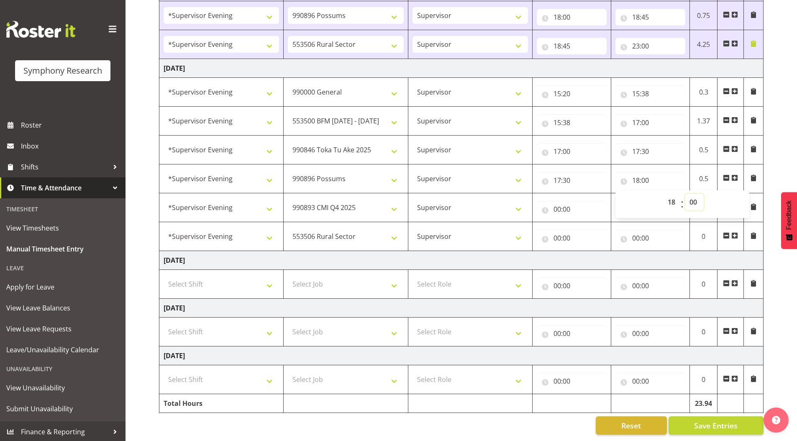
select select "15"
click at [684, 194] on select "00 01 02 03 04 05 06 07 08 09 10 11 12 13 14 15 16 17 18 19 20 21 22 23 24 25 2…" at bounding box center [693, 202] width 19 height 17
type input "18:15"
click at [557, 203] on input "00:00" at bounding box center [571, 209] width 70 height 17
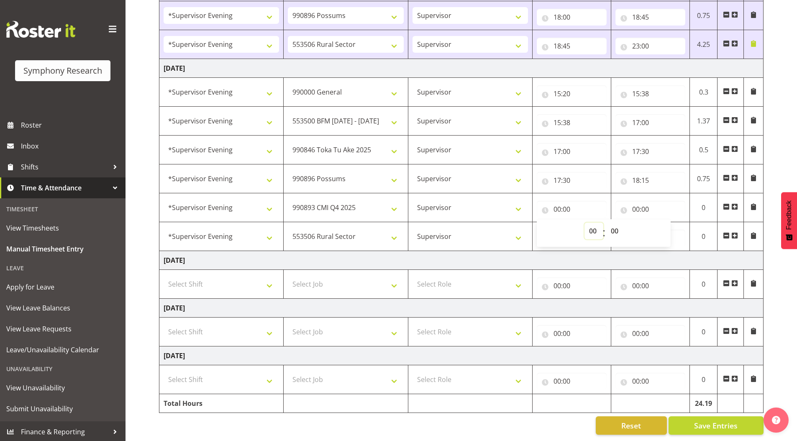
click at [592, 222] on select "00 01 02 03 04 05 06 07 08 09 10 11 12 13 14 15 16 17 18 19 20 21 22 23" at bounding box center [593, 230] width 19 height 17
select select "18"
click at [584, 222] on select "00 01 02 03 04 05 06 07 08 09 10 11 12 13 14 15 16 17 18 19 20 21 22 23" at bounding box center [593, 230] width 19 height 17
type input "18:00"
drag, startPoint x: 617, startPoint y: 225, endPoint x: 616, endPoint y: 219, distance: 5.9
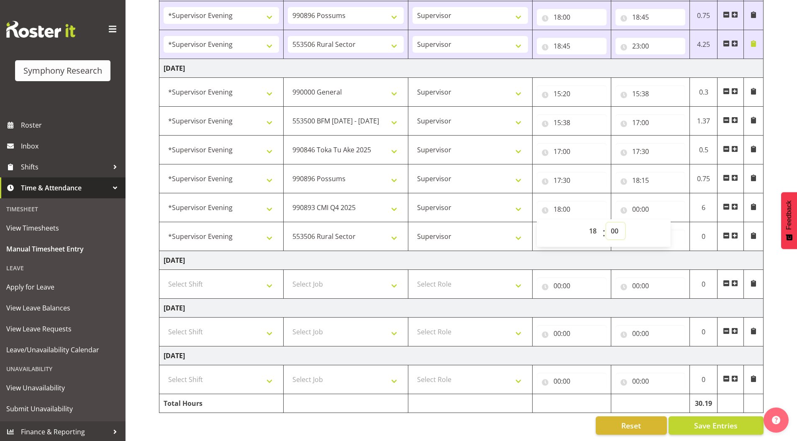
click at [617, 225] on select "00 01 02 03 04 05 06 07 08 09 10 11 12 13 14 15 16 17 18 19 20 21 22 23 24 25 2…" at bounding box center [615, 230] width 19 height 17
select select "15"
click at [606, 222] on select "00 01 02 03 04 05 06 07 08 09 10 11 12 13 14 15 16 17 18 19 20 21 22 23 24 25 2…" at bounding box center [615, 230] width 19 height 17
type input "18:15"
click at [635, 204] on input "00:00" at bounding box center [650, 209] width 70 height 17
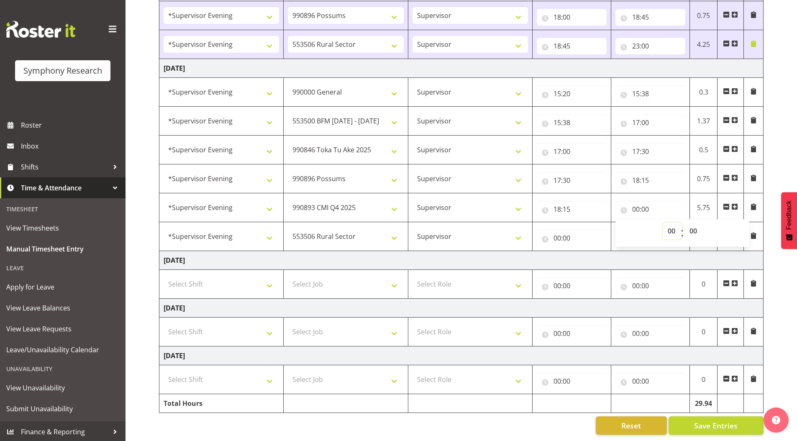
click at [668, 225] on select "00 01 02 03 04 05 06 07 08 09 10 11 12 13 14 15 16 17 18 19 20 21 22 23" at bounding box center [672, 230] width 19 height 17
select select "19"
click at [663, 222] on select "00 01 02 03 04 05 06 07 08 09 10 11 12 13 14 15 16 17 18 19 20 21 22 23" at bounding box center [672, 230] width 19 height 17
type input "19:00"
click at [696, 223] on select "00 01 02 03 04 05 06 07 08 09 10 11 12 13 14 15 16 17 18 19 20 21 22 23 24 25 2…" at bounding box center [693, 230] width 19 height 17
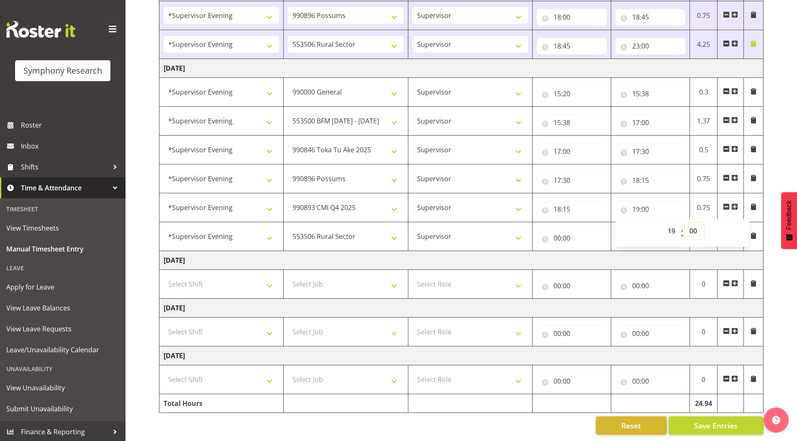
select select "30"
click at [684, 222] on select "00 01 02 03 04 05 06 07 08 09 10 11 12 13 14 15 16 17 18 19 20 21 22 23 24 25 2…" at bounding box center [693, 230] width 19 height 17
type input "19:30"
click at [555, 232] on input "00:00" at bounding box center [571, 238] width 70 height 17
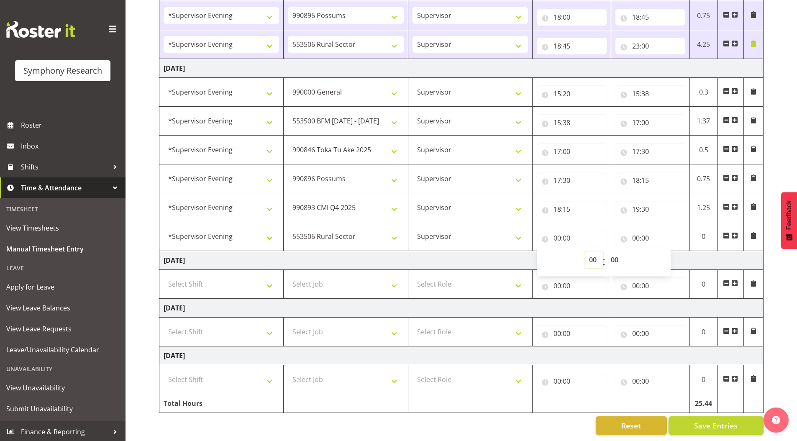
click at [587, 254] on select "00 01 02 03 04 05 06 07 08 09 10 11 12 13 14 15 16 17 18 19 20 21 22 23" at bounding box center [593, 259] width 19 height 17
select select "19"
click at [584, 251] on select "00 01 02 03 04 05 06 07 08 09 10 11 12 13 14 15 16 17 18 19 20 21 22 23" at bounding box center [593, 259] width 19 height 17
type input "19:00"
drag, startPoint x: 613, startPoint y: 254, endPoint x: 613, endPoint y: 247, distance: 6.7
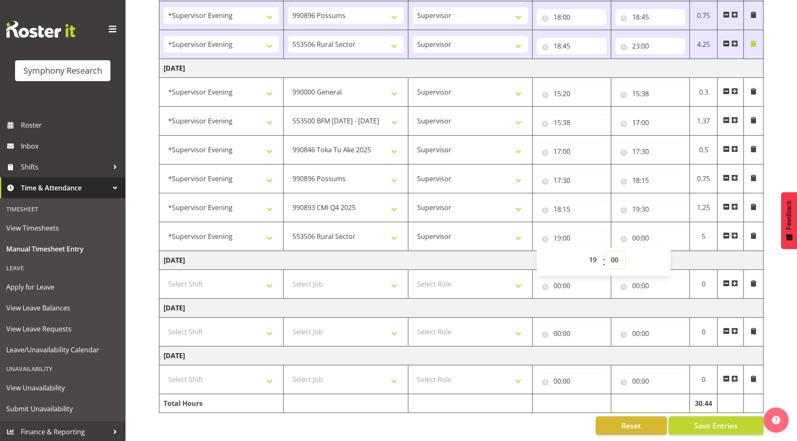
click at [613, 254] on select "00 01 02 03 04 05 06 07 08 09 10 11 12 13 14 15 16 17 18 19 20 21 22 23 24 25 2…" at bounding box center [615, 259] width 19 height 17
select select "30"
click at [606, 251] on select "00 01 02 03 04 05 06 07 08 09 10 11 12 13 14 15 16 17 18 19 20 21 22 23 24 25 2…" at bounding box center [615, 259] width 19 height 17
type input "19:30"
click at [635, 232] on input "00:00" at bounding box center [650, 238] width 70 height 17
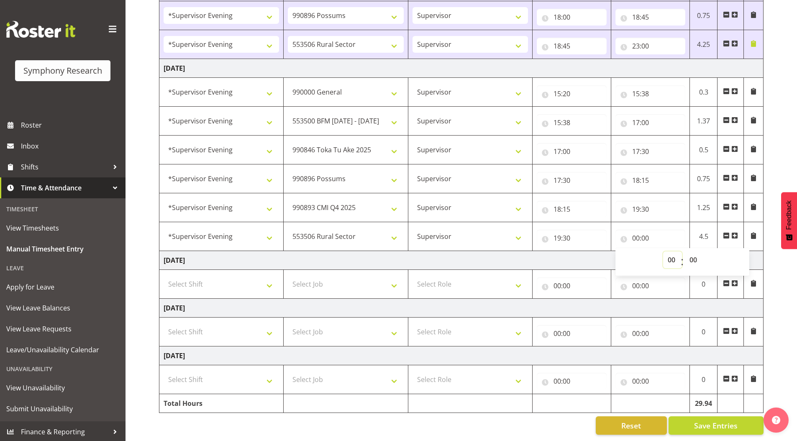
drag, startPoint x: 669, startPoint y: 258, endPoint x: 668, endPoint y: 248, distance: 10.2
click at [669, 258] on select "00 01 02 03 04 05 06 07 08 09 10 11 12 13 14 15 16 17 18 19 20 21 22 23" at bounding box center [672, 259] width 19 height 17
select select "20"
click at [663, 251] on select "00 01 02 03 04 05 06 07 08 09 10 11 12 13 14 15 16 17 18 19 20 21 22 23" at bounding box center [672, 259] width 19 height 17
type input "20:00"
